Goal: Communication & Community: Answer question/provide support

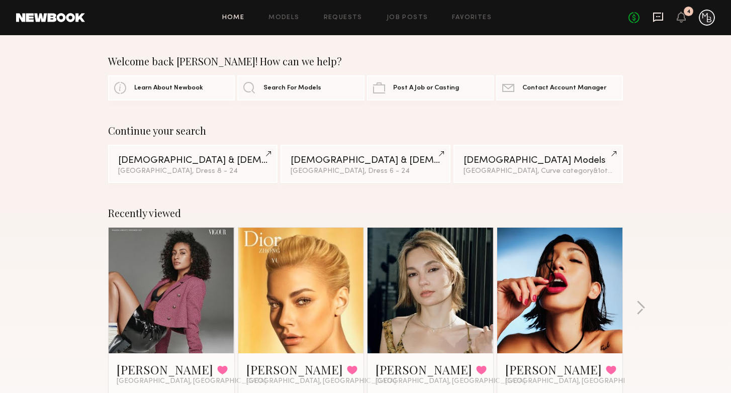
click at [655, 16] on icon at bounding box center [658, 17] width 11 height 11
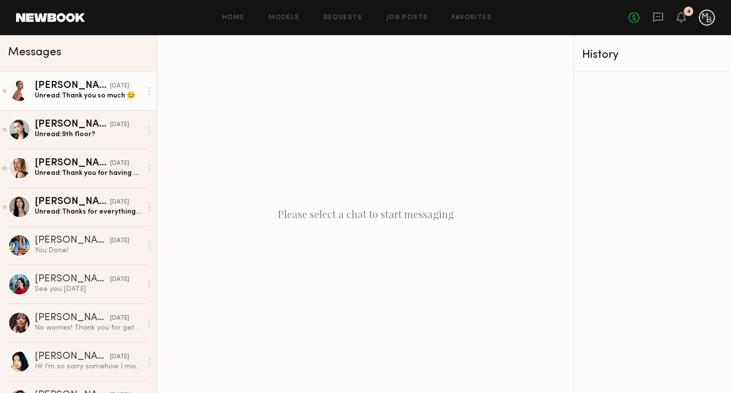
click at [110, 90] on div "[DATE]" at bounding box center [119, 86] width 19 height 10
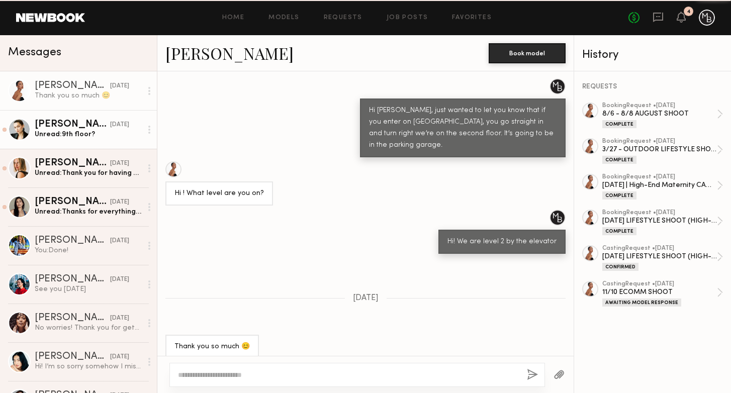
scroll to position [1050, 0]
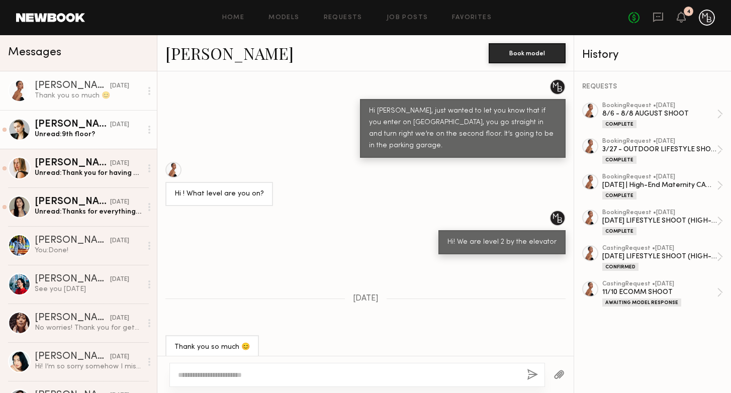
click at [93, 133] on div "Unread: 9th floor?" at bounding box center [88, 135] width 107 height 10
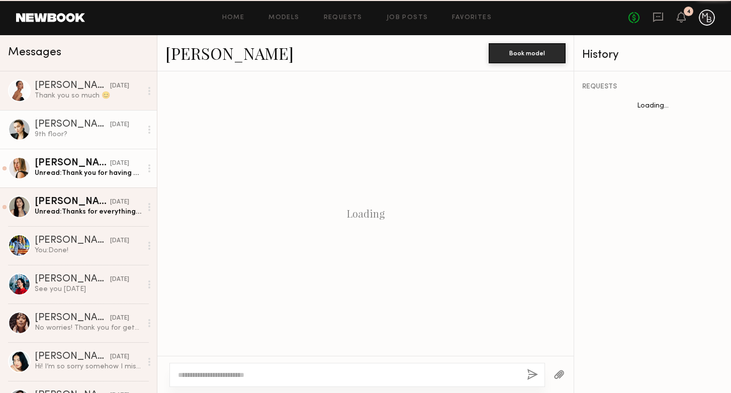
scroll to position [820, 0]
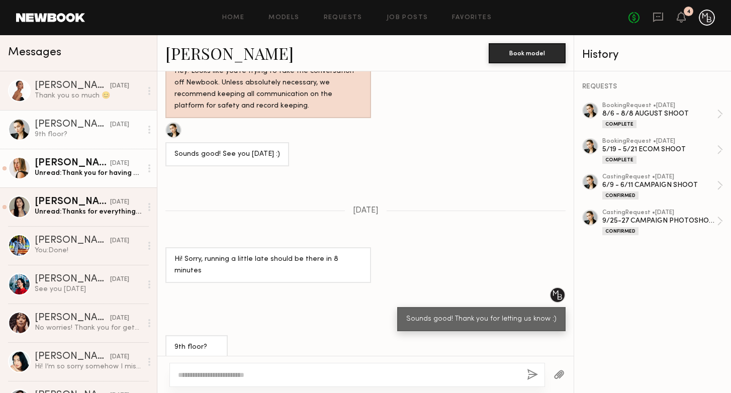
click at [86, 176] on div "Unread: Thank you for having me" at bounding box center [88, 174] width 107 height 10
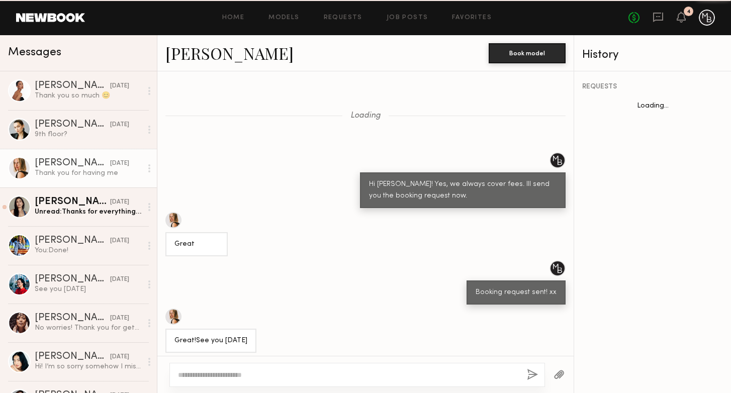
scroll to position [958, 0]
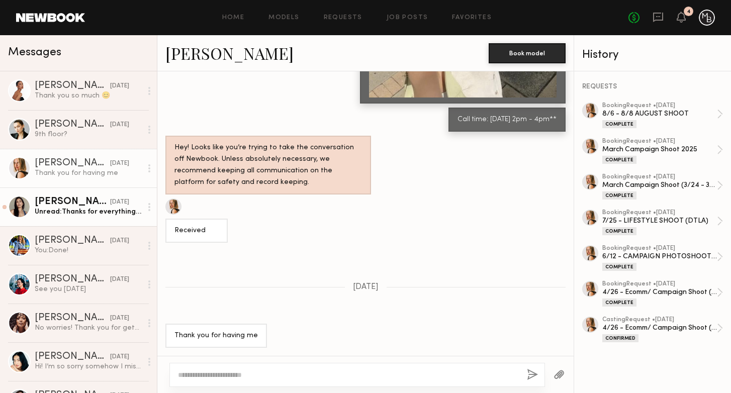
click at [89, 213] on div "Unread: Thanks for everything!! <3" at bounding box center [88, 212] width 107 height 10
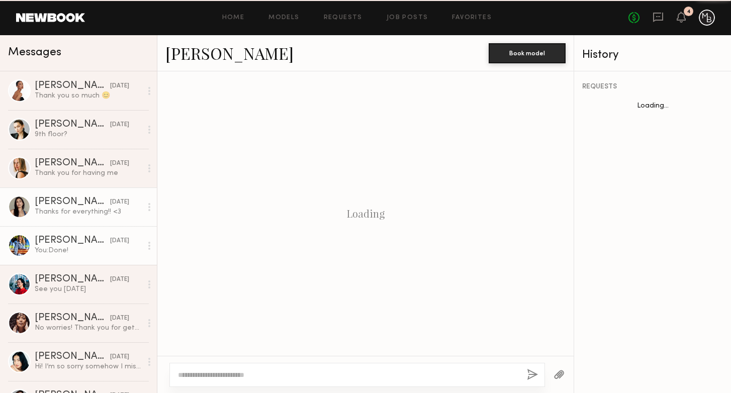
scroll to position [862, 0]
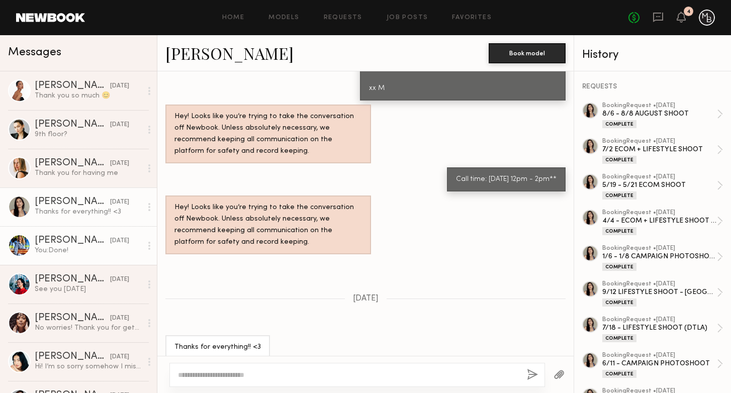
click at [82, 238] on div "[PERSON_NAME]" at bounding box center [72, 241] width 75 height 10
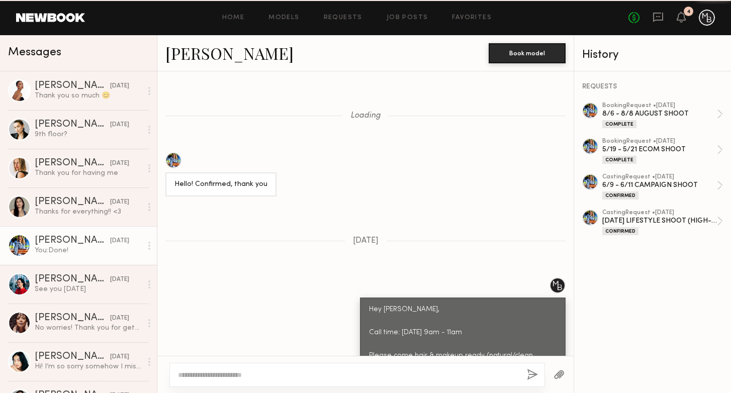
scroll to position [844, 0]
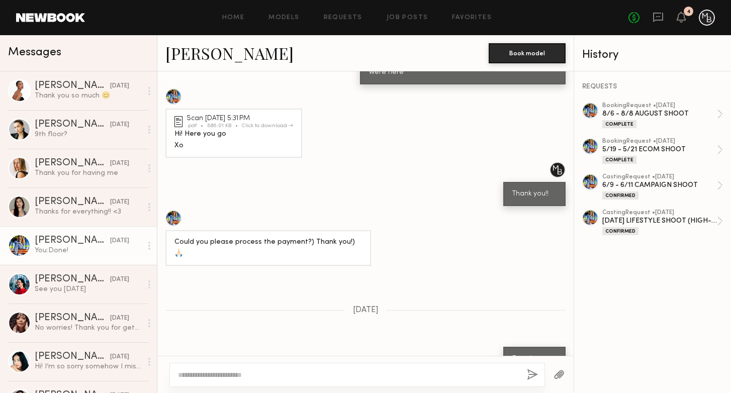
click at [205, 129] on div "Hi! Here you go Xo" at bounding box center [234, 140] width 119 height 23
click at [183, 115] on link "Scan [DATE] 5:31 PM .pdf 686.01 KB Click to download" at bounding box center [236, 122] width 122 height 14
